Goal: Task Accomplishment & Management: Use online tool/utility

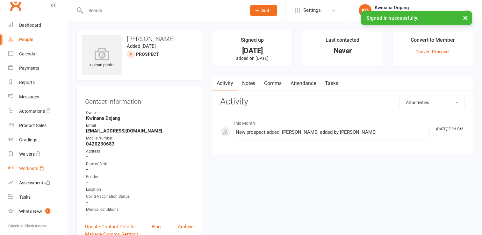
scroll to position [71, 0]
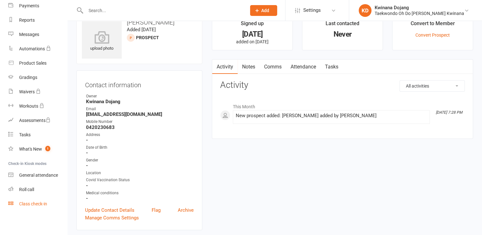
click at [30, 208] on link "Class check-in" at bounding box center [37, 204] width 59 height 14
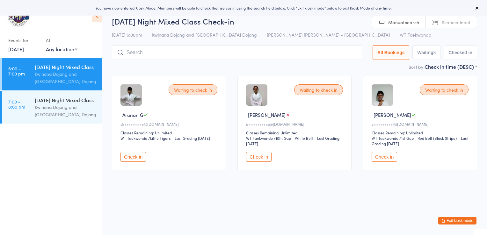
click at [94, 21] on icon at bounding box center [97, 15] width 10 height 13
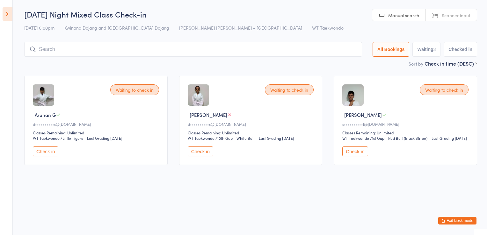
click at [353, 153] on button "Check in" at bounding box center [354, 152] width 25 height 10
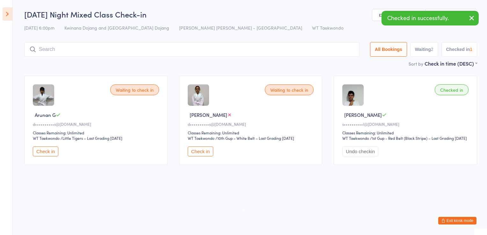
click at [451, 50] on button "Checked in 1" at bounding box center [459, 49] width 36 height 15
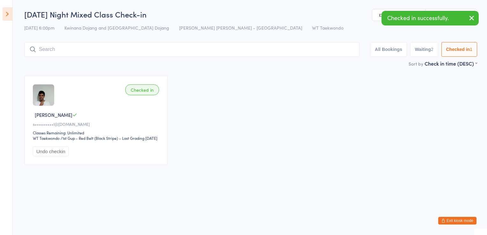
click at [228, 54] on input "search" at bounding box center [191, 49] width 335 height 15
type input "zain"
click at [336, 63] on button "Drop in" at bounding box center [340, 62] width 25 height 9
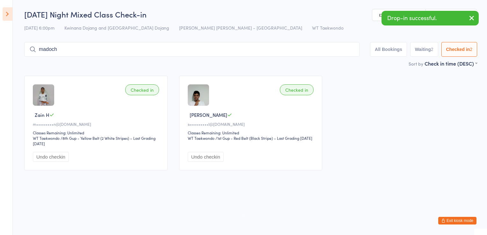
type input "madoch"
click at [336, 63] on button "Drop in" at bounding box center [340, 62] width 25 height 9
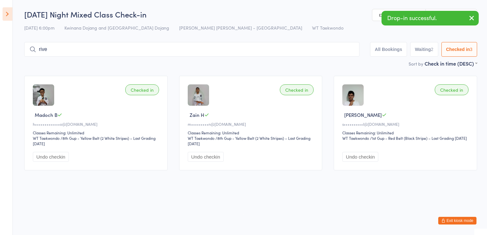
type input "riven"
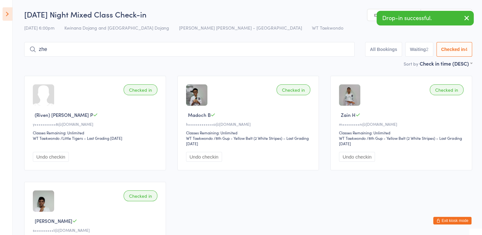
type input "zhe"
click at [336, 63] on button "Drop in" at bounding box center [335, 62] width 25 height 9
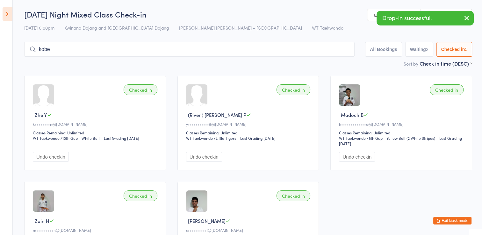
type input "kobe"
click at [336, 63] on button "Drop in" at bounding box center [335, 62] width 25 height 9
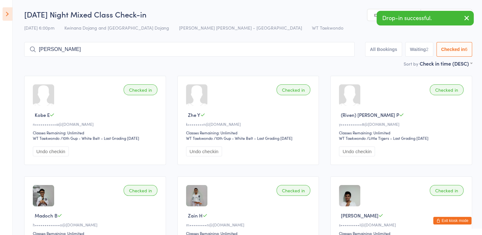
type input "[PERSON_NAME]"
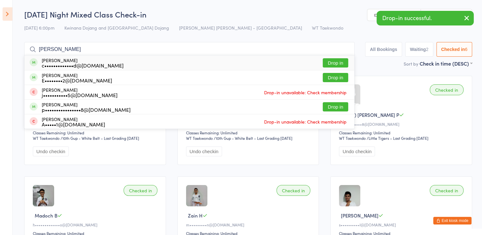
click at [336, 63] on button "Drop in" at bounding box center [335, 62] width 25 height 9
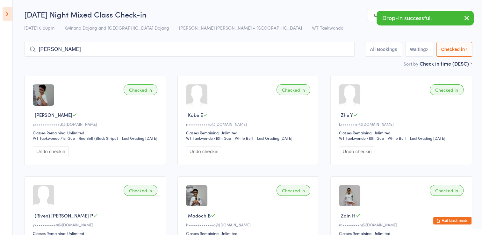
type input "[PERSON_NAME]"
click at [336, 63] on button "Drop in" at bounding box center [335, 62] width 25 height 9
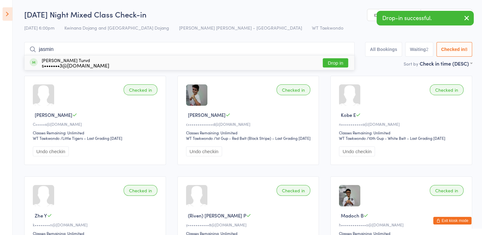
type input "jasmine"
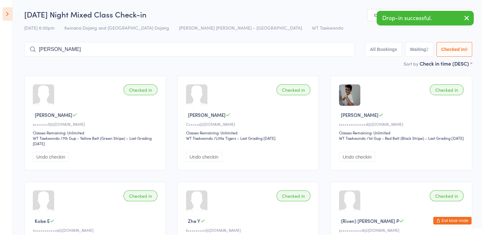
type input "[PERSON_NAME]"
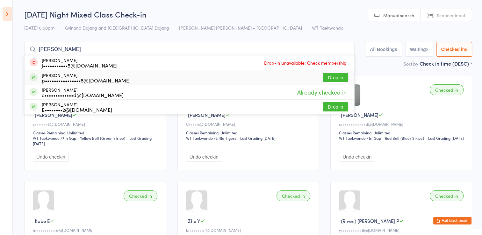
click at [335, 73] on button "Drop in" at bounding box center [335, 77] width 25 height 9
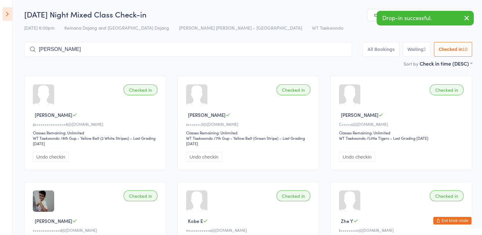
type input "[PERSON_NAME]"
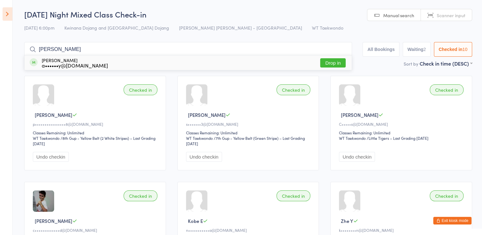
click at [324, 62] on button "Drop in" at bounding box center [332, 62] width 25 height 9
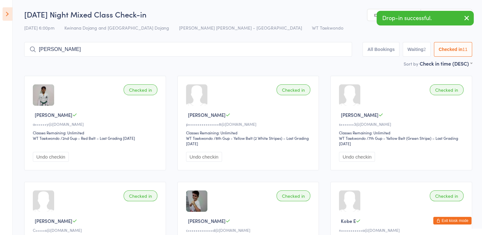
type input "[PERSON_NAME]"
click at [324, 62] on button "Drop in" at bounding box center [332, 62] width 25 height 9
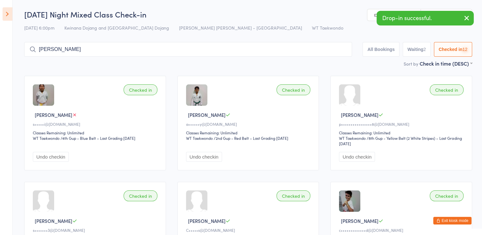
type input "[PERSON_NAME]"
click at [324, 62] on button "Drop in" at bounding box center [332, 62] width 25 height 9
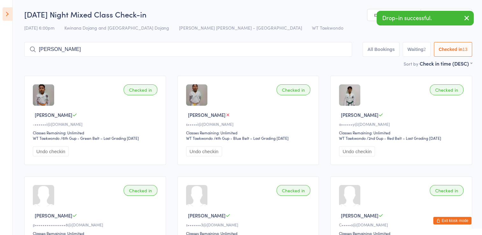
type input "[PERSON_NAME]"
click at [322, 61] on button "Drop in" at bounding box center [332, 62] width 25 height 9
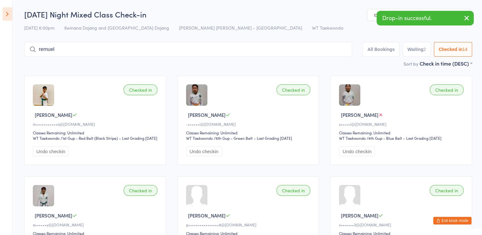
type input "remuel"
click at [322, 61] on button "Drop in" at bounding box center [332, 62] width 25 height 9
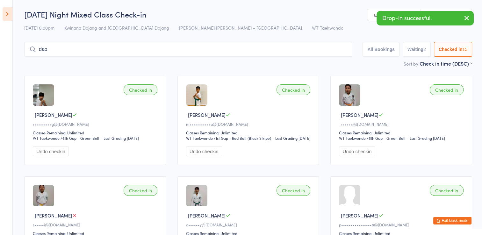
type input "dao"
click at [322, 61] on button "Drop in" at bounding box center [332, 62] width 25 height 9
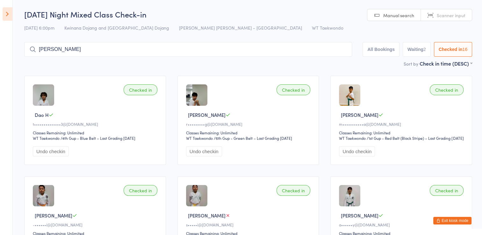
type input "[PERSON_NAME]"
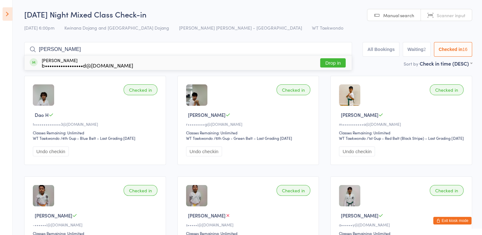
click at [322, 61] on button "Drop in" at bounding box center [332, 62] width 25 height 9
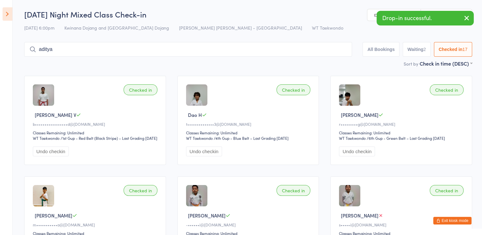
type input "aditya"
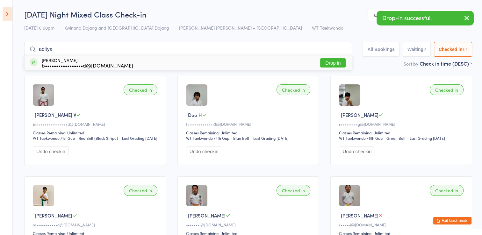
click at [322, 61] on button "Drop in" at bounding box center [332, 62] width 25 height 9
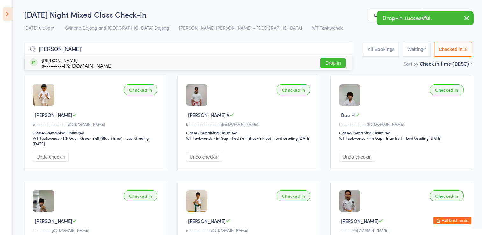
type input "[PERSON_NAME]"
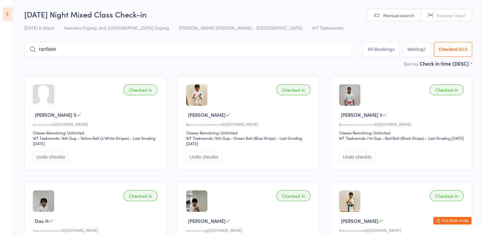
type input "ranfater"
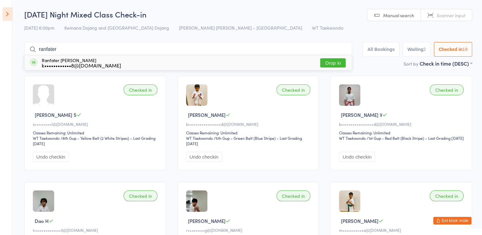
click at [322, 61] on button "Drop in" at bounding box center [332, 62] width 25 height 9
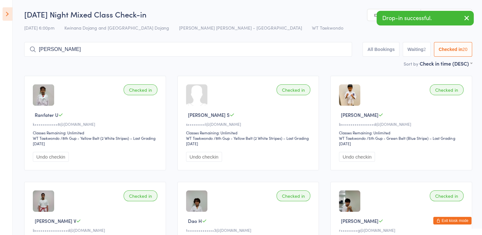
type input "[PERSON_NAME]"
click at [322, 61] on button "Drop in" at bounding box center [332, 62] width 25 height 9
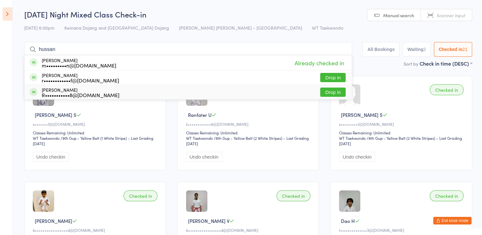
type input "hussan"
click at [321, 89] on button "Drop in" at bounding box center [332, 92] width 25 height 9
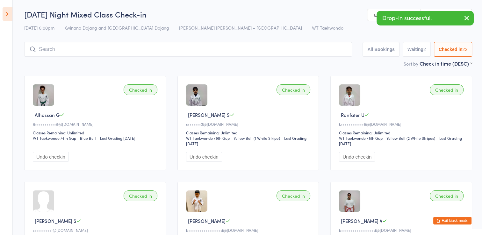
click at [49, 155] on button "Undo checkin" at bounding box center [51, 157] width 36 height 10
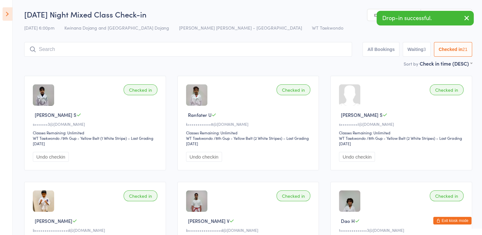
click at [83, 59] on div "[DATE] Night Mixed Class Check-in [DATE] 6:00pm Kwinana Dojang and Kwinana Doja…" at bounding box center [248, 34] width 448 height 51
click at [85, 51] on input "search" at bounding box center [188, 49] width 328 height 15
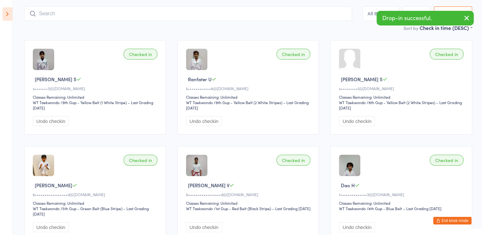
scroll to position [42, 0]
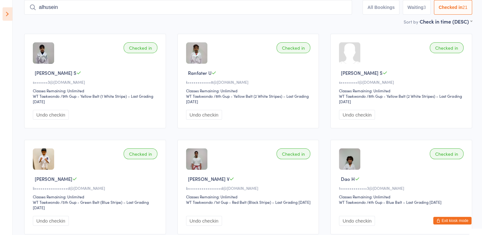
type input "alhusein"
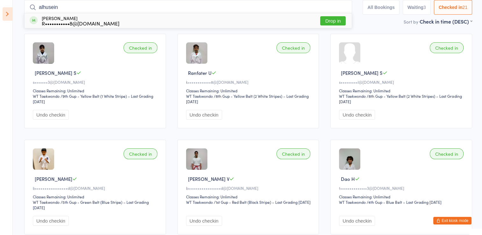
click at [324, 20] on button "Drop in" at bounding box center [332, 20] width 25 height 9
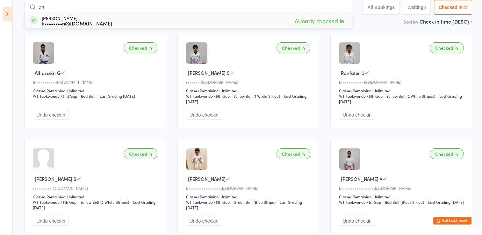
type input "z"
type input "r"
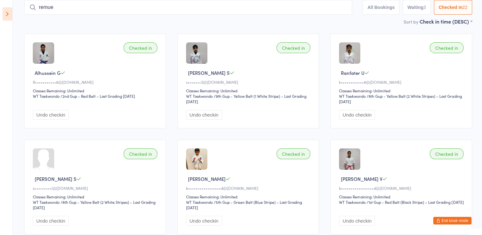
type input "remuel"
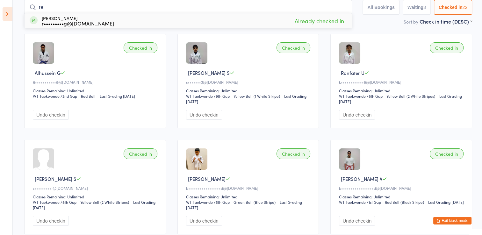
type input "r"
type input "z"
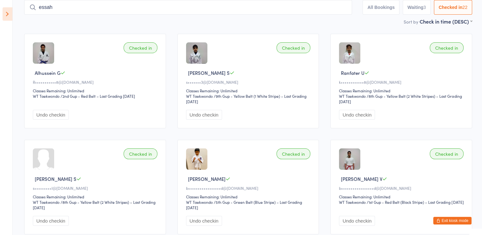
type input "essah"
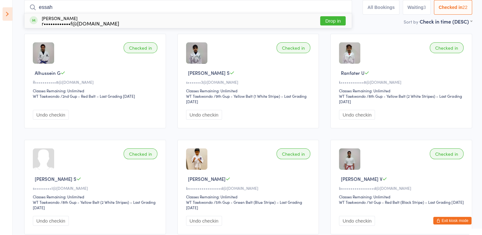
click at [324, 20] on button "Drop in" at bounding box center [332, 20] width 25 height 9
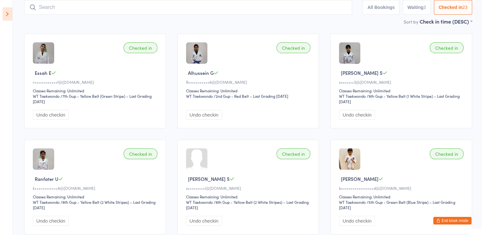
click at [250, 12] on input "search" at bounding box center [188, 7] width 328 height 15
type input "alhussan"
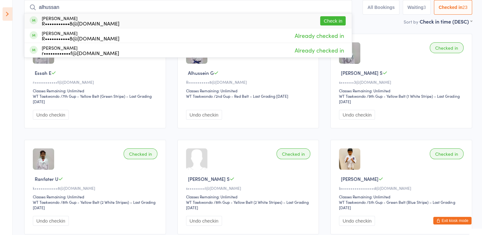
click at [340, 21] on button "Check in" at bounding box center [332, 20] width 25 height 9
